Goal: Transaction & Acquisition: Purchase product/service

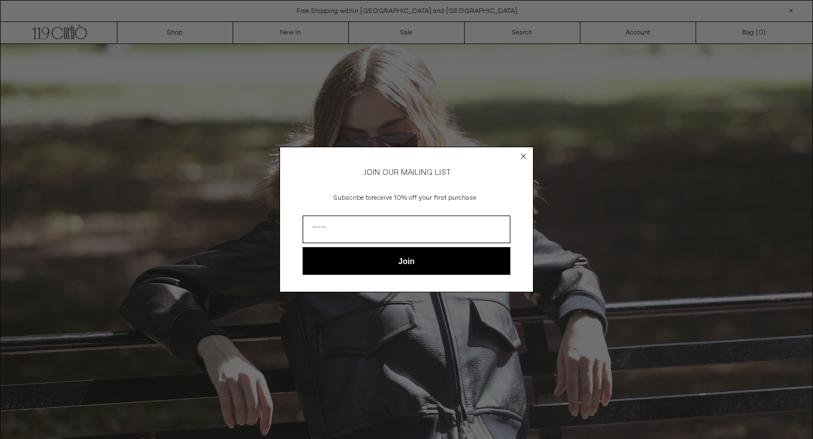
click at [520, 151] on circle "Close dialog" at bounding box center [523, 156] width 11 height 11
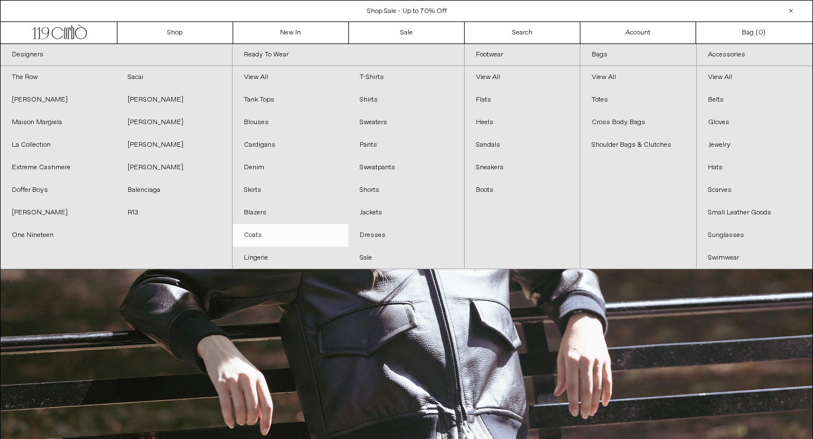
click at [295, 233] on link "Coats" at bounding box center [291, 235] width 116 height 23
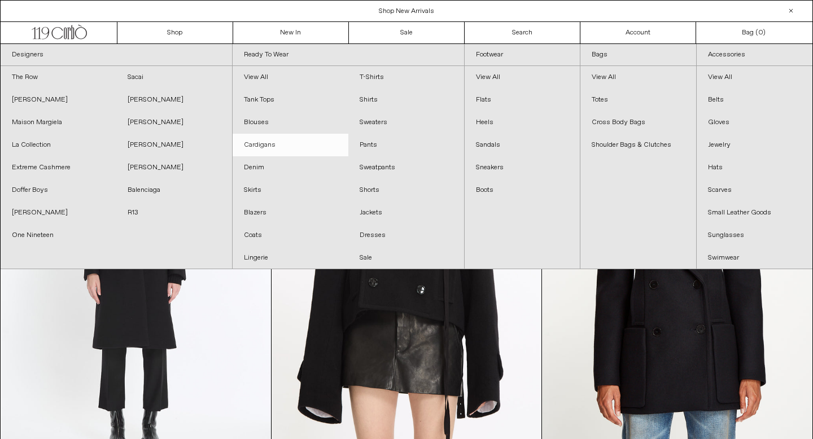
click at [278, 147] on link "Cardigans" at bounding box center [291, 145] width 116 height 23
